Goal: Task Accomplishment & Management: Use online tool/utility

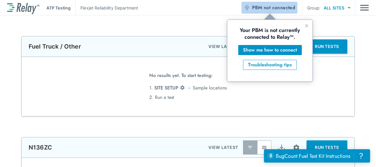
click at [263, 6] on span "PBM not connected" at bounding box center [273, 8] width 43 height 8
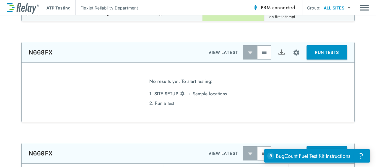
scroll to position [3772, 0]
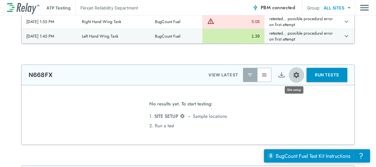
click at [296, 75] on img "Site setup" at bounding box center [295, 74] width 7 height 7
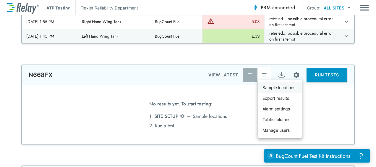
click at [293, 89] on p "Sample locations" at bounding box center [278, 87] width 33 height 6
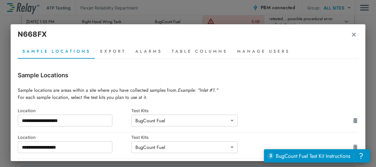
scroll to position [23, 0]
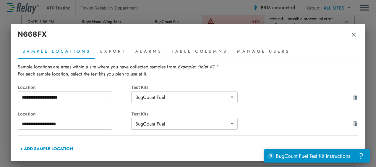
click at [353, 36] on img "button" at bounding box center [353, 35] width 6 height 6
